Goal: Find contact information: Find contact information

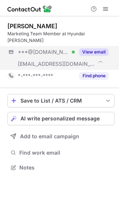
scroll to position [156, 119]
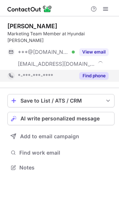
click at [92, 72] on button "Find phone" at bounding box center [93, 75] width 29 height 7
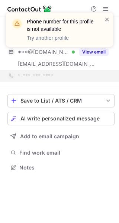
click at [108, 19] on span at bounding box center [107, 19] width 6 height 7
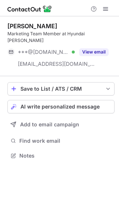
click at [90, 46] on div "Phone number for this profile is not available Try another profile" at bounding box center [59, 30] width 107 height 34
click at [90, 48] on button "View email" at bounding box center [93, 51] width 29 height 7
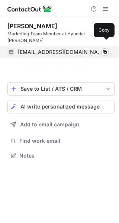
scroll to position [132, 119]
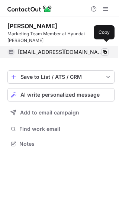
click at [105, 49] on span at bounding box center [105, 52] width 6 height 6
